Goal: Information Seeking & Learning: Find specific fact

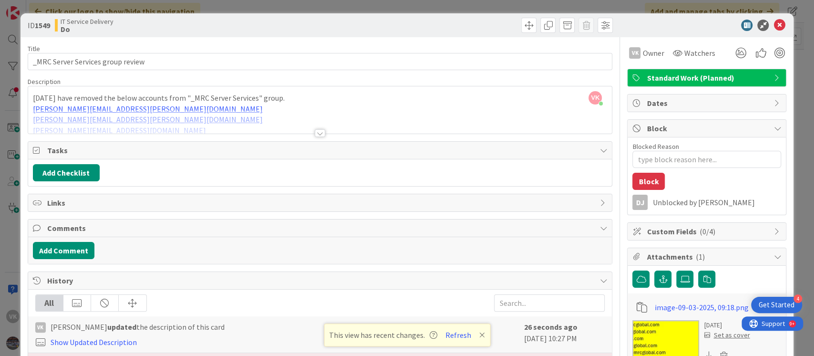
click at [273, 113] on div at bounding box center [320, 121] width 584 height 24
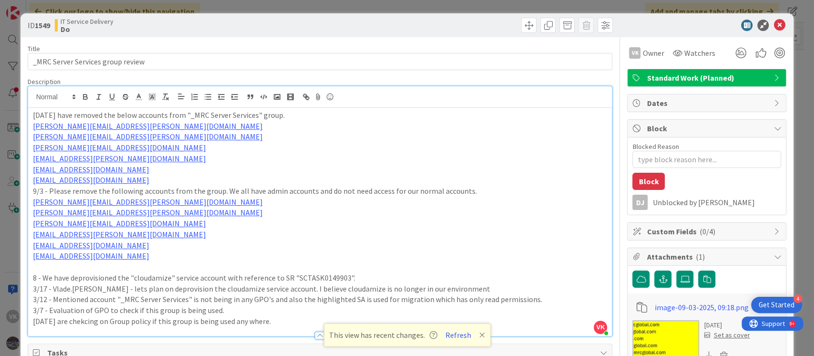
drag, startPoint x: 29, startPoint y: 124, endPoint x: 144, endPoint y: 183, distance: 128.6
click at [144, 183] on div "[DATE] have removed the below accounts from "_MRC Server Services" group. [PERS…" at bounding box center [320, 222] width 584 height 228
copy div "[PERSON_NAME][EMAIL_ADDRESS][PERSON_NAME][DOMAIN_NAME] [PERSON_NAME][DOMAIN_NAM…"
click at [160, 161] on p "[EMAIL_ADDRESS][PERSON_NAME][DOMAIN_NAME]" at bounding box center [320, 158] width 575 height 11
drag, startPoint x: 189, startPoint y: 118, endPoint x: 257, endPoint y: 115, distance: 67.8
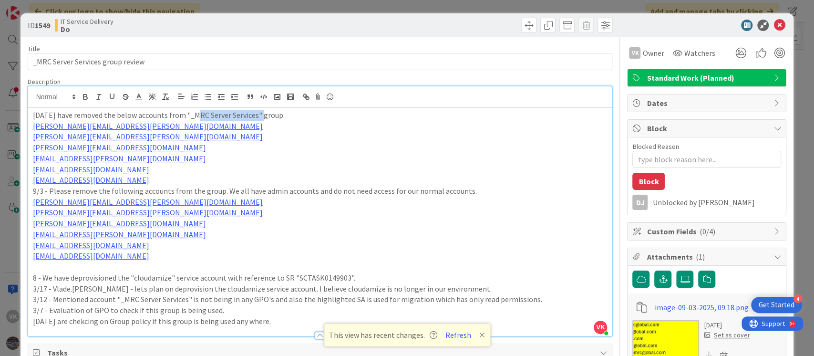
click at [257, 115] on p "[DATE] have removed the below accounts from "_MRC Server Services" group." at bounding box center [320, 115] width 575 height 11
copy p "_MRC Server Services"
drag, startPoint x: 151, startPoint y: 184, endPoint x: 32, endPoint y: 130, distance: 130.6
click at [32, 130] on div "[DATE] have removed the below accounts from "_MRC Server Services" group. [PERS…" at bounding box center [320, 222] width 584 height 228
copy div "[PERSON_NAME][EMAIL_ADDRESS][PERSON_NAME][DOMAIN_NAME] [PERSON_NAME][DOMAIN_NAM…"
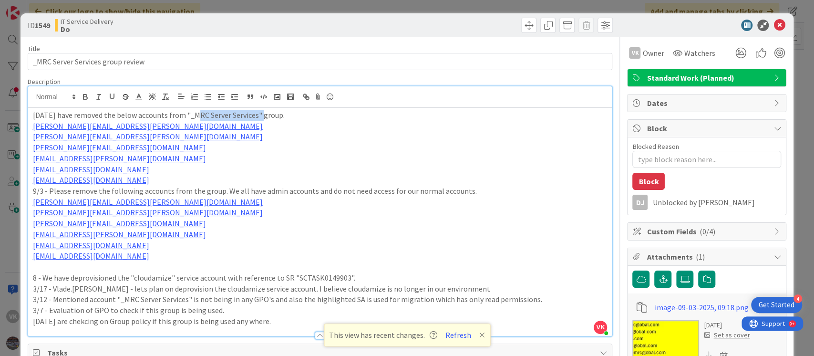
copy div "[PERSON_NAME][EMAIL_ADDRESS][PERSON_NAME][DOMAIN_NAME] [PERSON_NAME][DOMAIN_NAM…"
